Goal: Find specific page/section: Find specific page/section

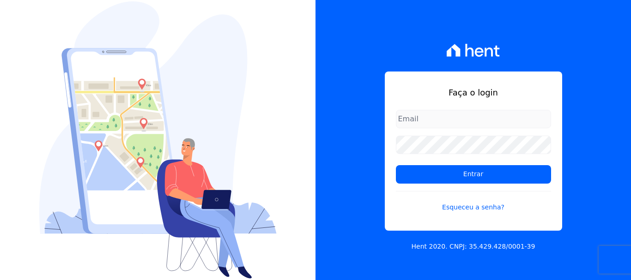
click at [489, 122] on input "email" at bounding box center [473, 119] width 155 height 18
type input "financ.junco@gmail.com"
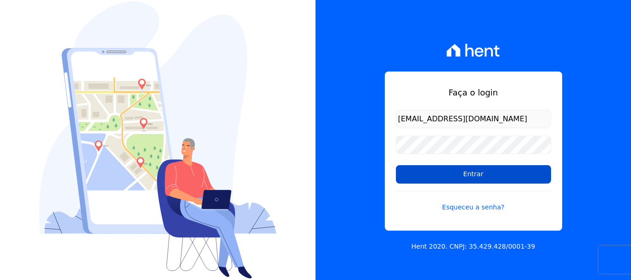
click at [477, 174] on input "Entrar" at bounding box center [473, 174] width 155 height 18
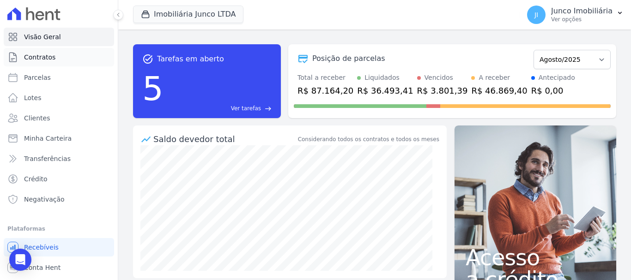
click at [45, 53] on span "Contratos" at bounding box center [39, 57] width 31 height 9
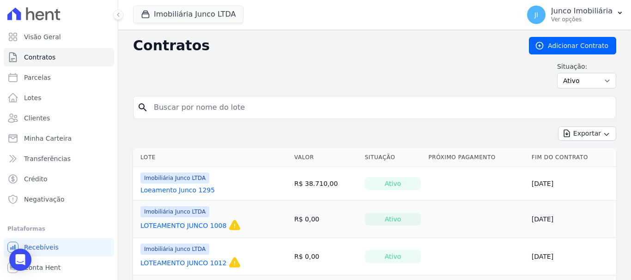
click at [229, 106] on input "search" at bounding box center [380, 107] width 464 height 18
type input "801"
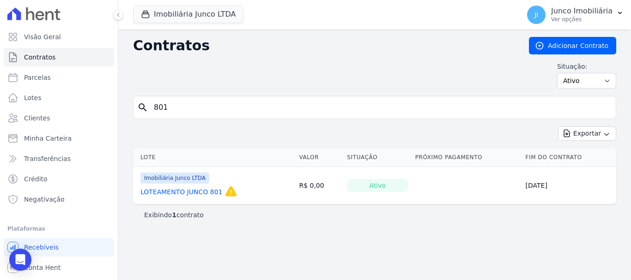
click at [196, 192] on link "LOTEAMENTO JUNCO 801" at bounding box center [181, 191] width 82 height 9
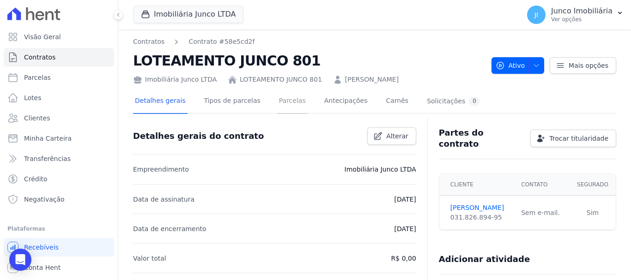
click at [285, 98] on link "Parcelas" at bounding box center [292, 102] width 30 height 24
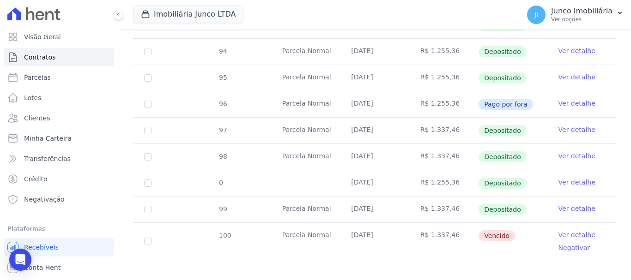
scroll to position [184, 0]
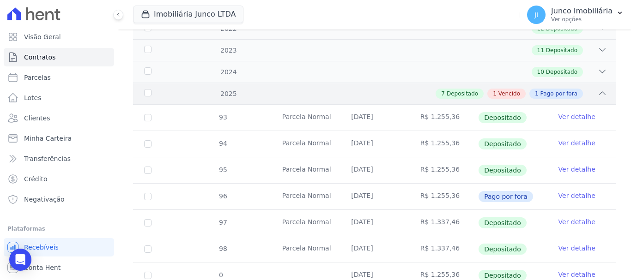
click at [503, 90] on span "Vencido" at bounding box center [509, 94] width 22 height 8
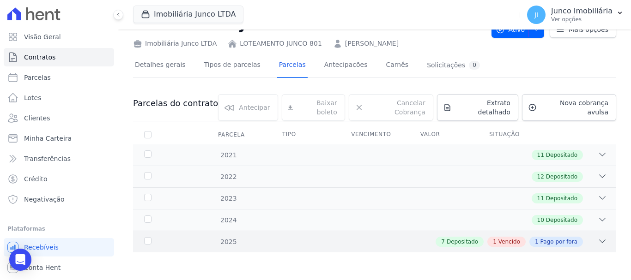
scroll to position [29, 0]
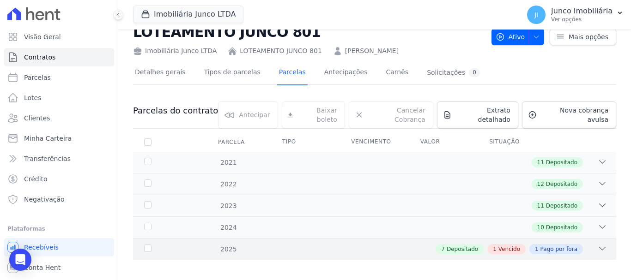
click at [511, 245] on span "Vencido" at bounding box center [509, 249] width 22 height 8
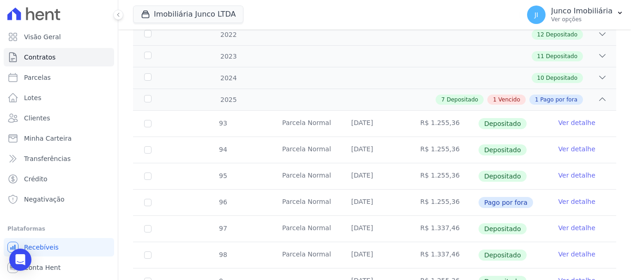
scroll to position [184, 0]
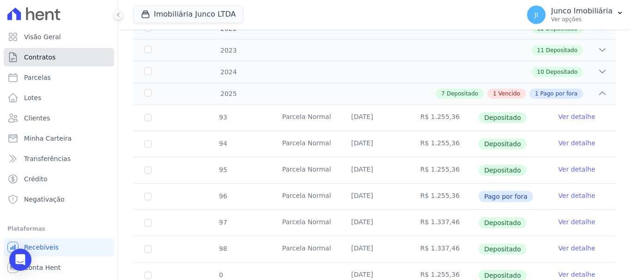
click at [44, 55] on span "Contratos" at bounding box center [39, 57] width 31 height 9
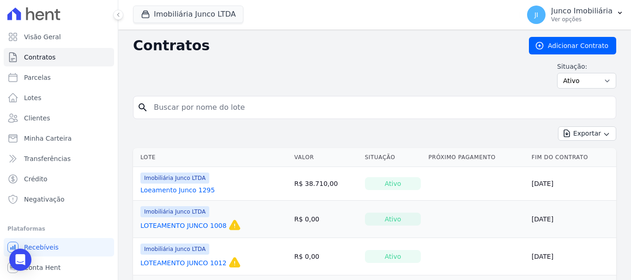
click at [113, 100] on div "Visão Geral Contratos [GEOGRAPHIC_DATA] Lotes Clientes Minha Carteira Transferê…" at bounding box center [315, 140] width 631 height 280
type input "762"
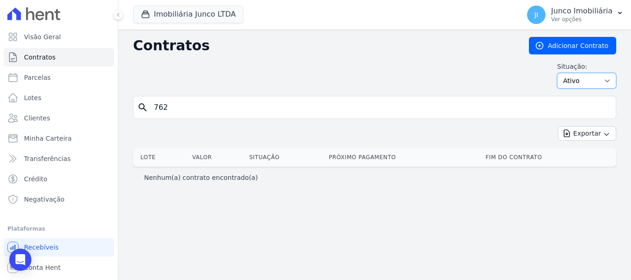
click at [608, 79] on select "Ativo Todos Pausado Distratado Rascunho Expirado Encerrado" at bounding box center [586, 81] width 59 height 16
select select "all"
click at [561, 73] on select "Ativo Todos Pausado Distratado Rascunho Expirado Encerrado" at bounding box center [586, 81] width 59 height 16
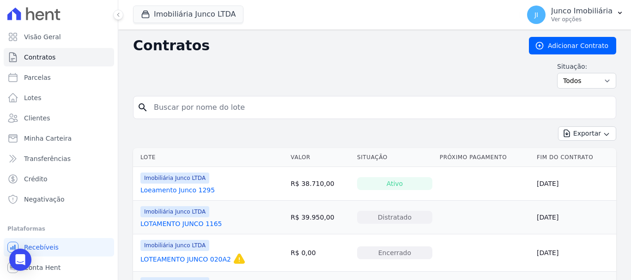
click at [156, 110] on input "search" at bounding box center [380, 107] width 464 height 18
type input "762"
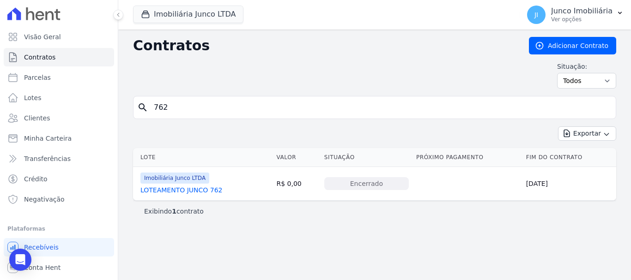
click at [207, 190] on link "LOTEAMENTO JUNCO 762" at bounding box center [181, 190] width 82 height 9
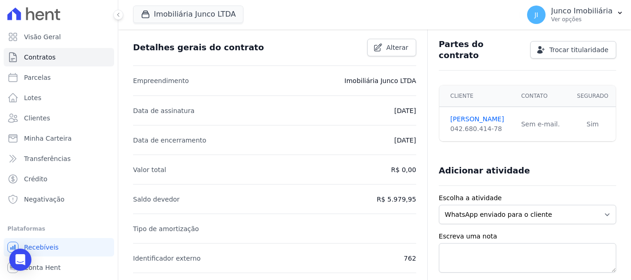
scroll to position [92, 0]
